Goal: Find specific page/section: Find specific page/section

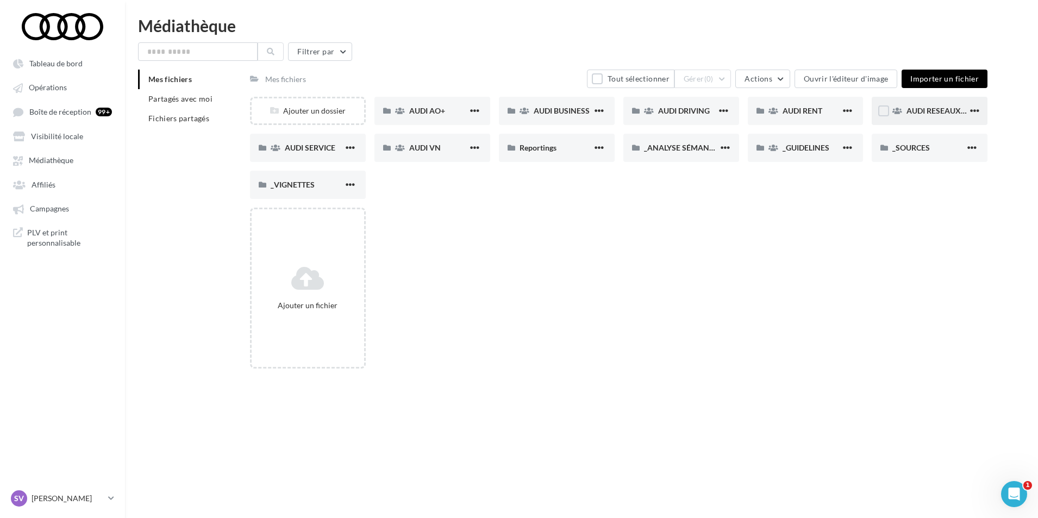
click at [911, 111] on span "AUDI RESEAUX SOCIAUX" at bounding box center [952, 110] width 90 height 9
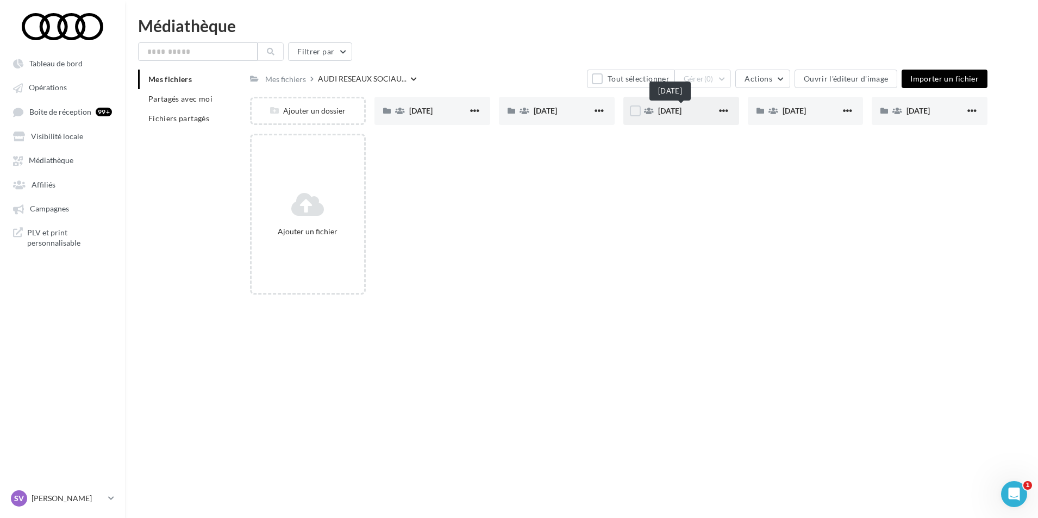
click at [670, 113] on span "[DATE]" at bounding box center [669, 110] width 23 height 9
click at [421, 115] on div "[DATE]" at bounding box center [438, 110] width 59 height 11
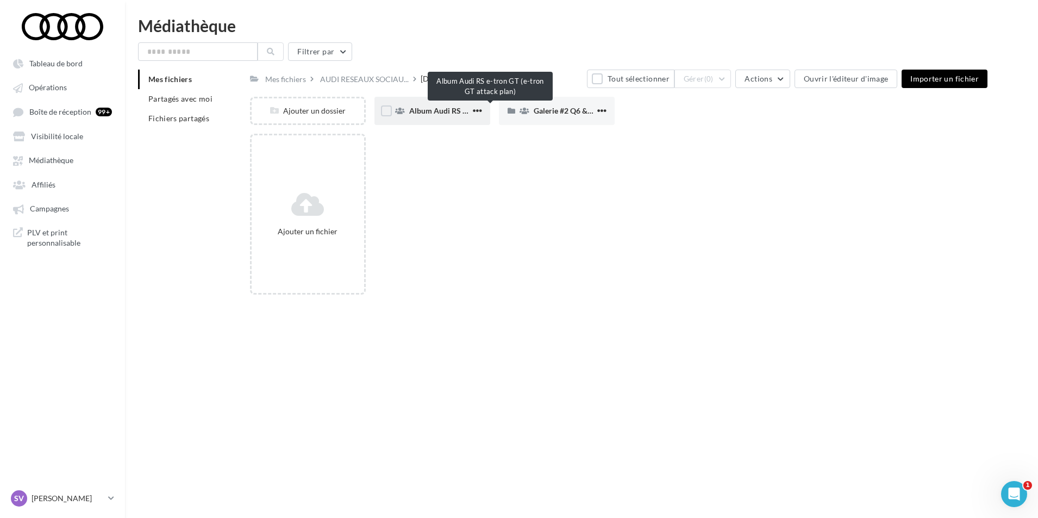
click at [435, 111] on span "Album Audi RS e-tron GT (e-tron GT attack plan)" at bounding box center [491, 110] width 164 height 9
